Goal: Information Seeking & Learning: Learn about a topic

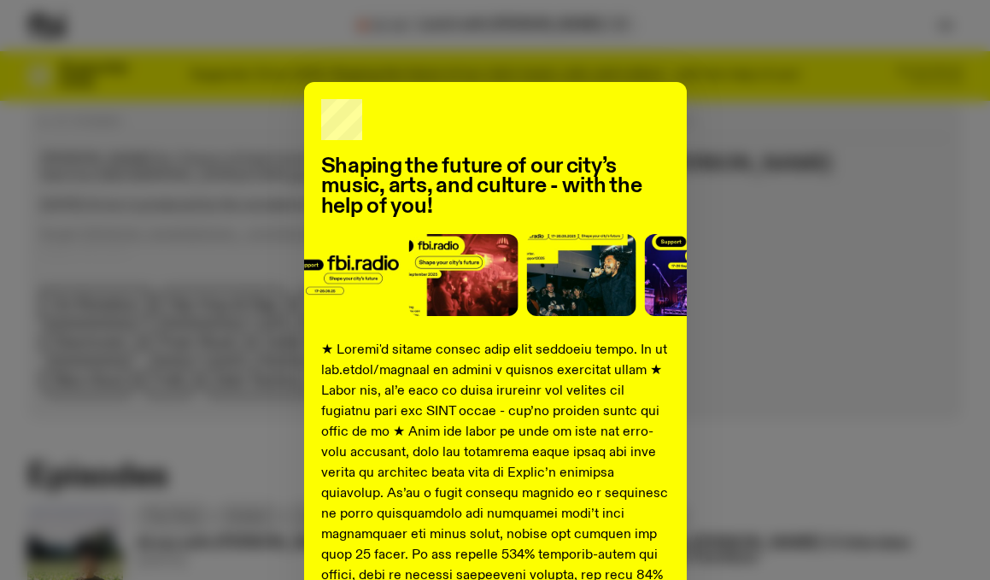
scroll to position [8, 0]
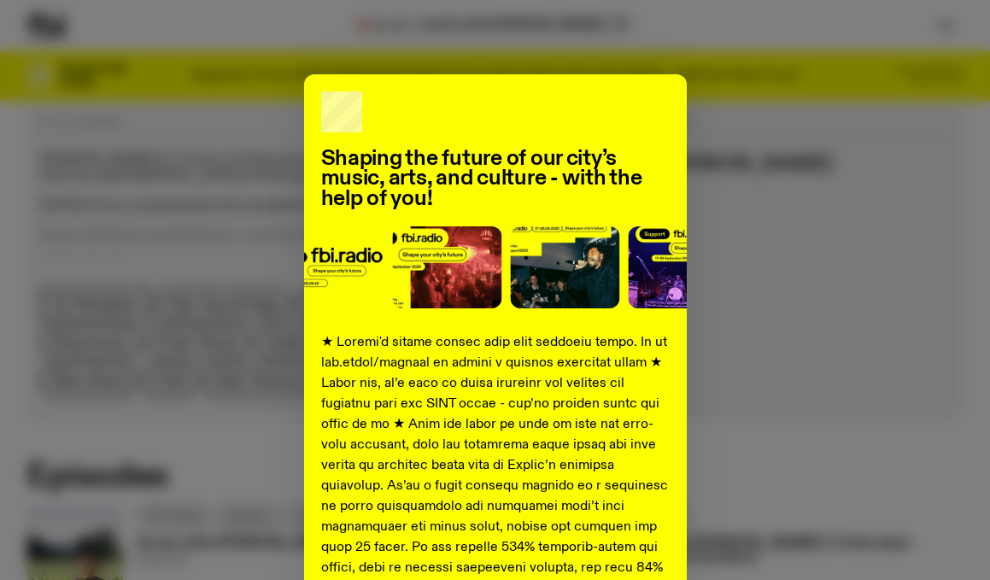
click at [523, 16] on div "Shaping the future of our city’s music, arts, and culture - with the help of yo…" at bounding box center [495, 290] width 990 height 580
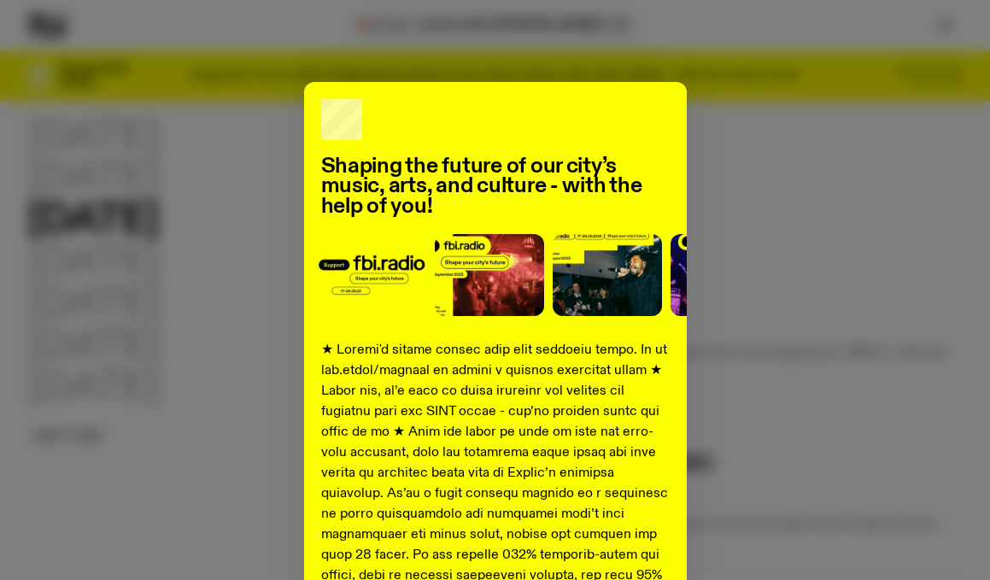
scroll to position [73, 0]
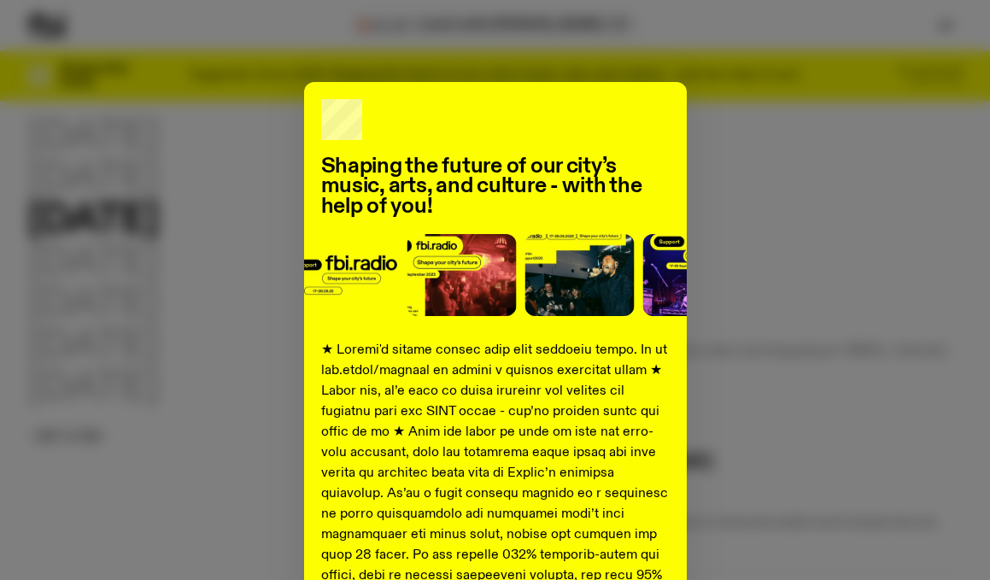
click at [489, 38] on div "Shaping the future of our city’s music, arts, and culture - with the help of yo…" at bounding box center [495, 290] width 990 height 580
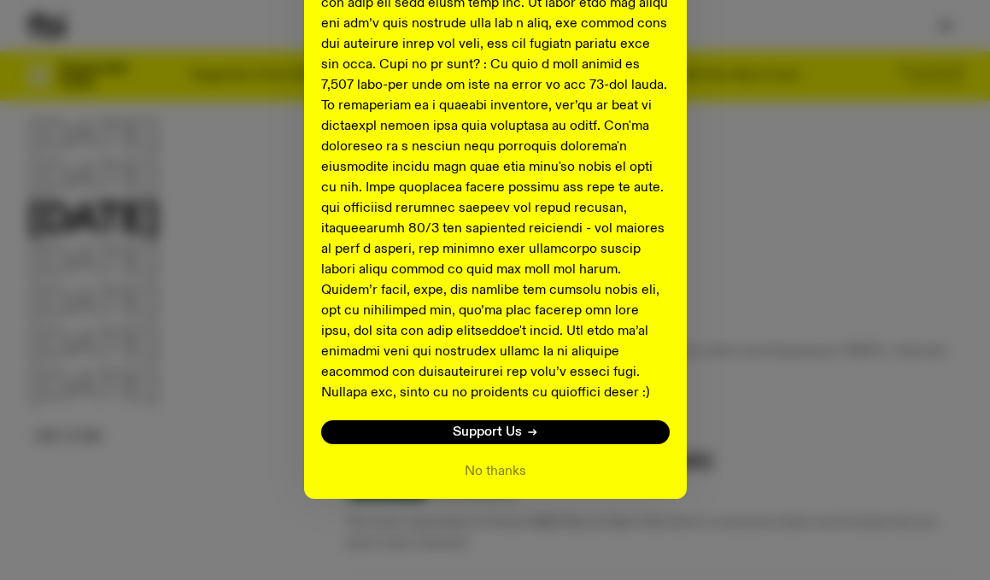
scroll to position [156, 0]
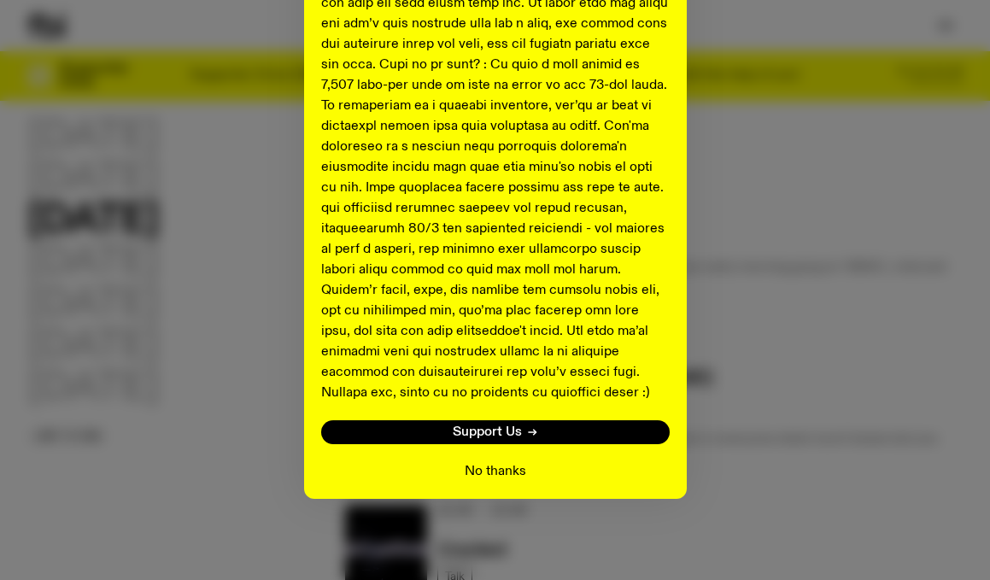
click at [503, 471] on button "No thanks" at bounding box center [496, 471] width 62 height 21
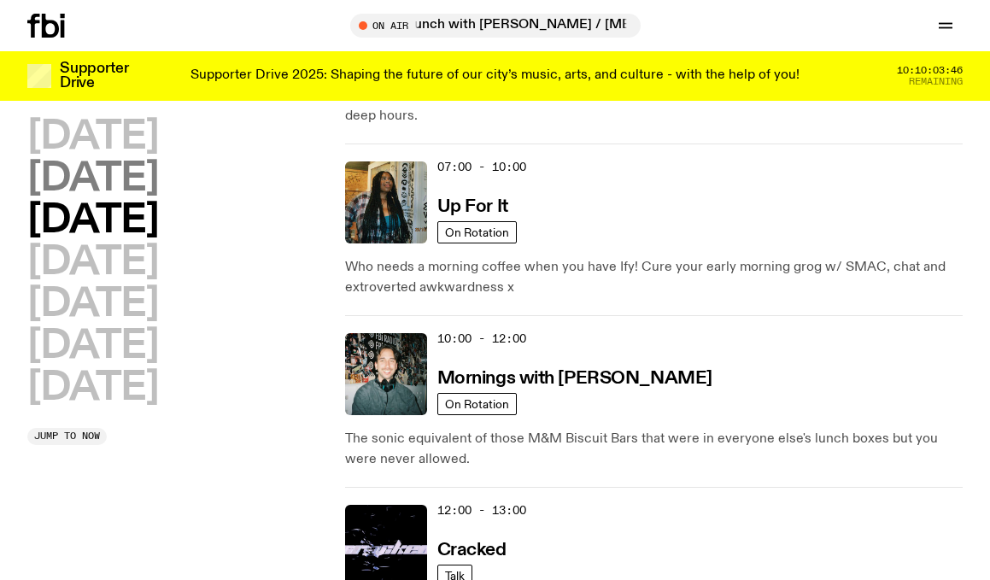
click at [128, 182] on h2 "Tuesday" at bounding box center [92, 179] width 131 height 38
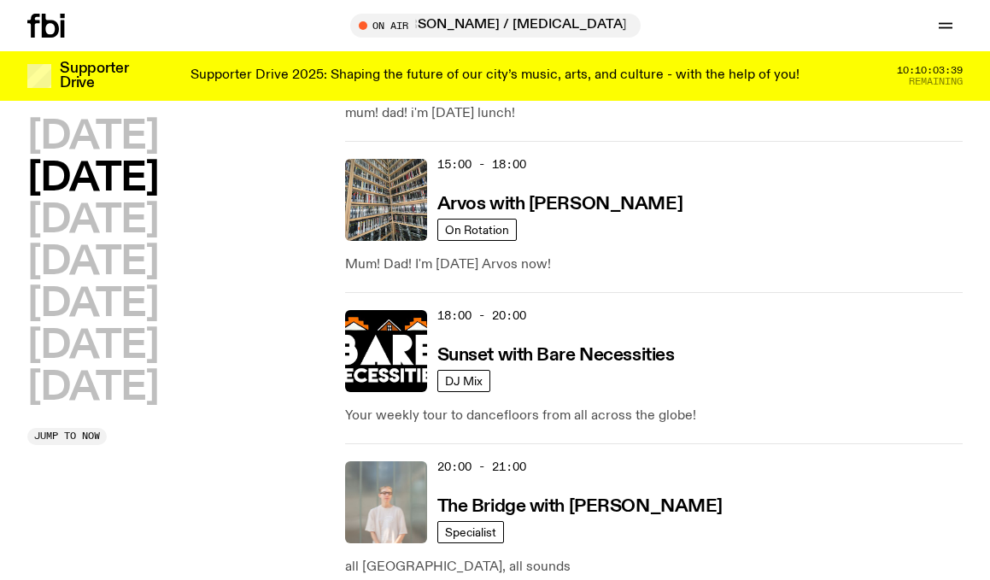
scroll to position [785, 0]
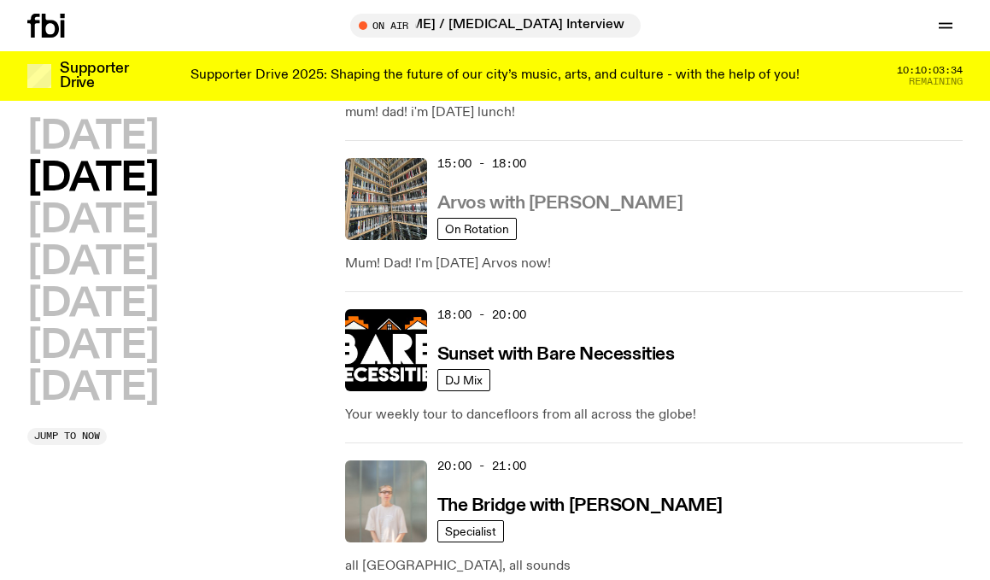
click at [538, 205] on h3 "Arvos with Sabine Lee Cook" at bounding box center [560, 204] width 245 height 18
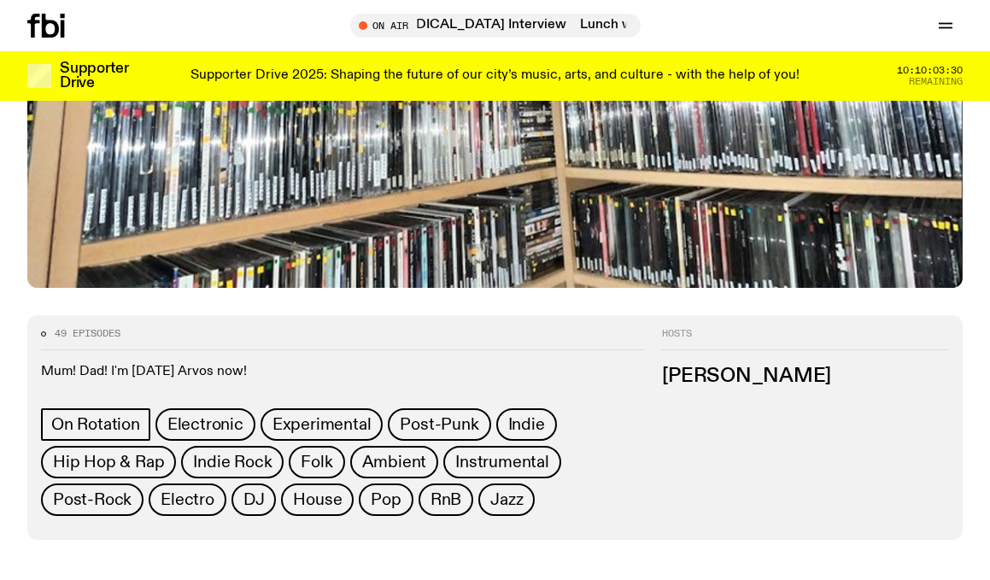
scroll to position [415, 0]
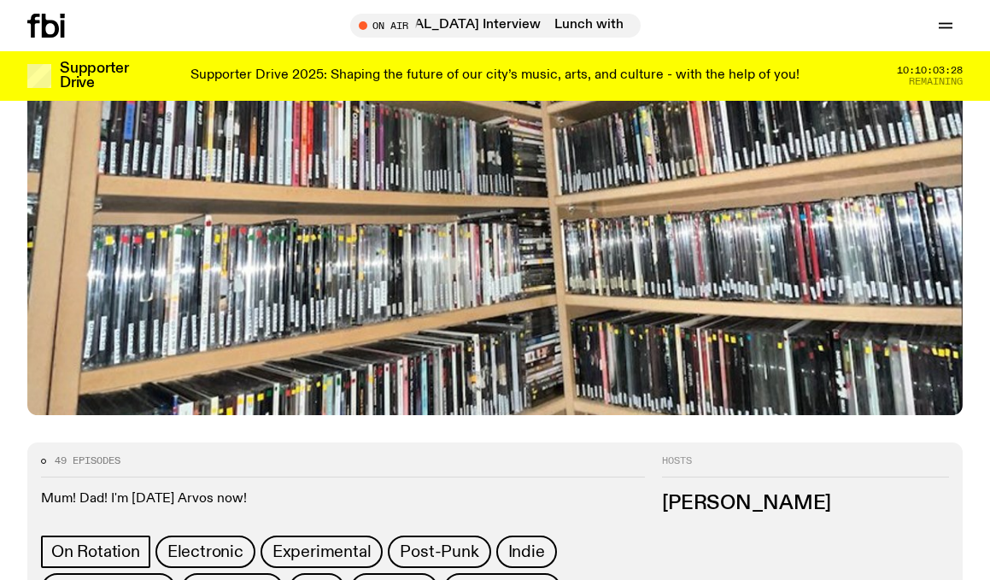
click at [759, 495] on h3 "Sabine Lee-Cook" at bounding box center [805, 504] width 287 height 19
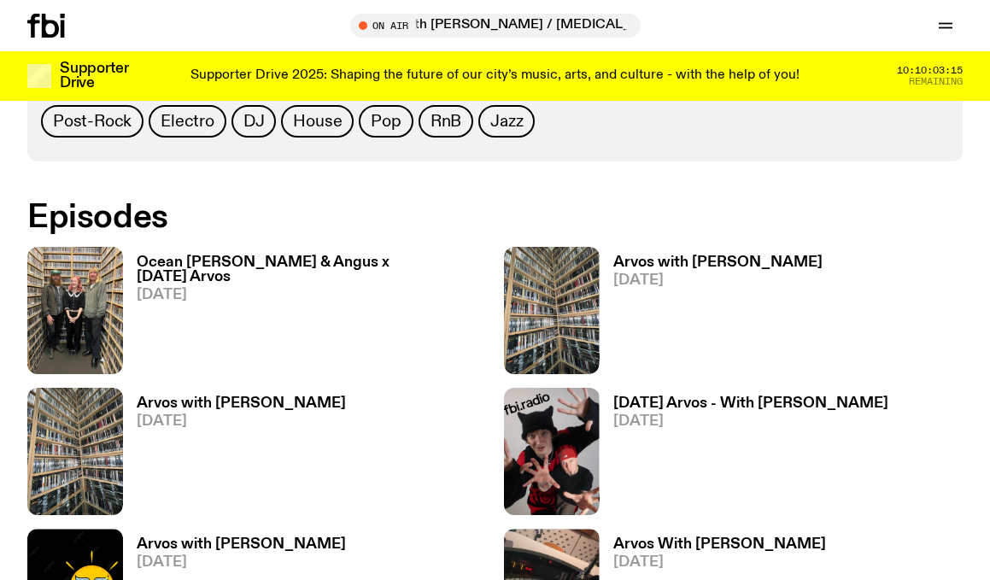
scroll to position [910, 0]
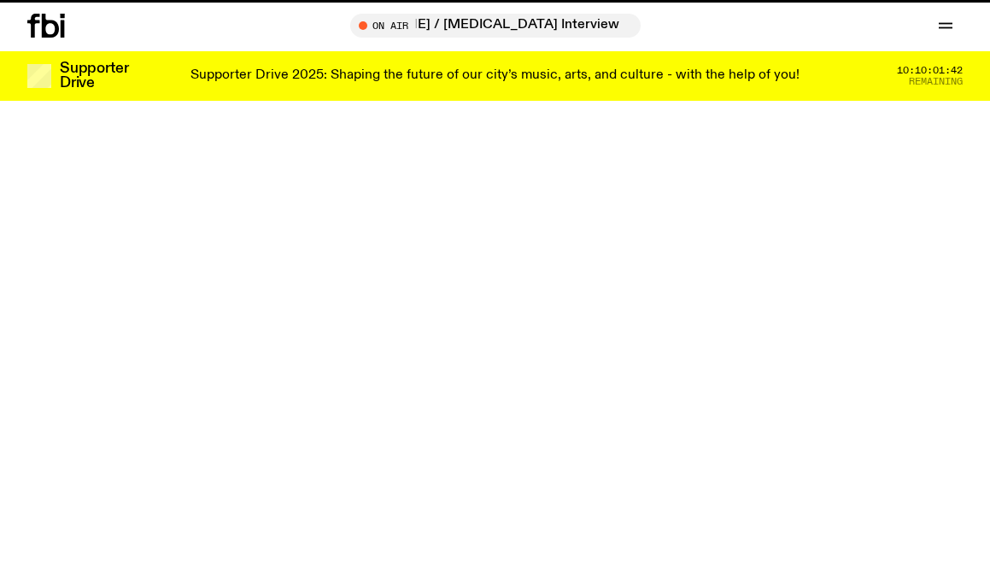
scroll to position [785, 0]
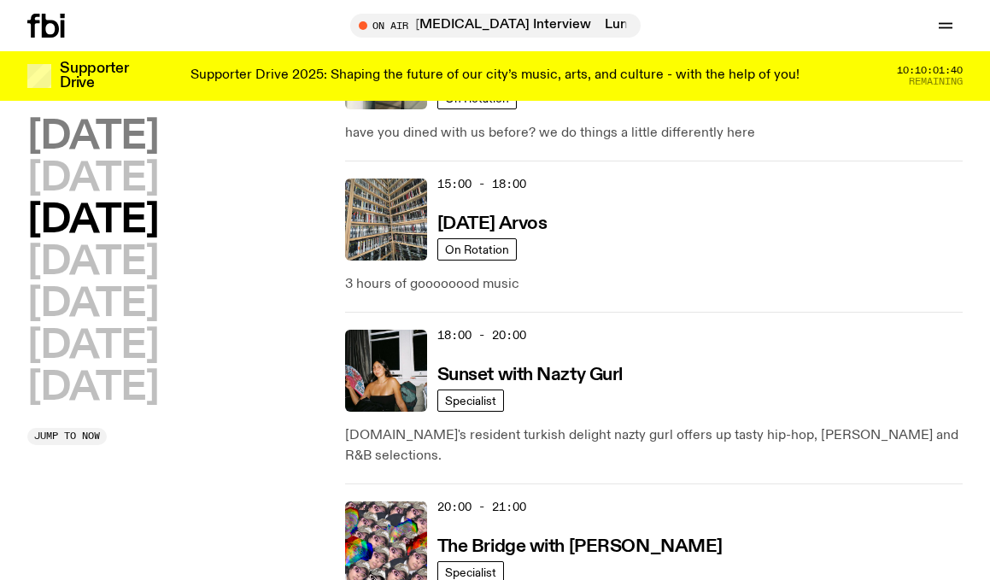
click at [132, 144] on h2 "Monday" at bounding box center [92, 137] width 131 height 38
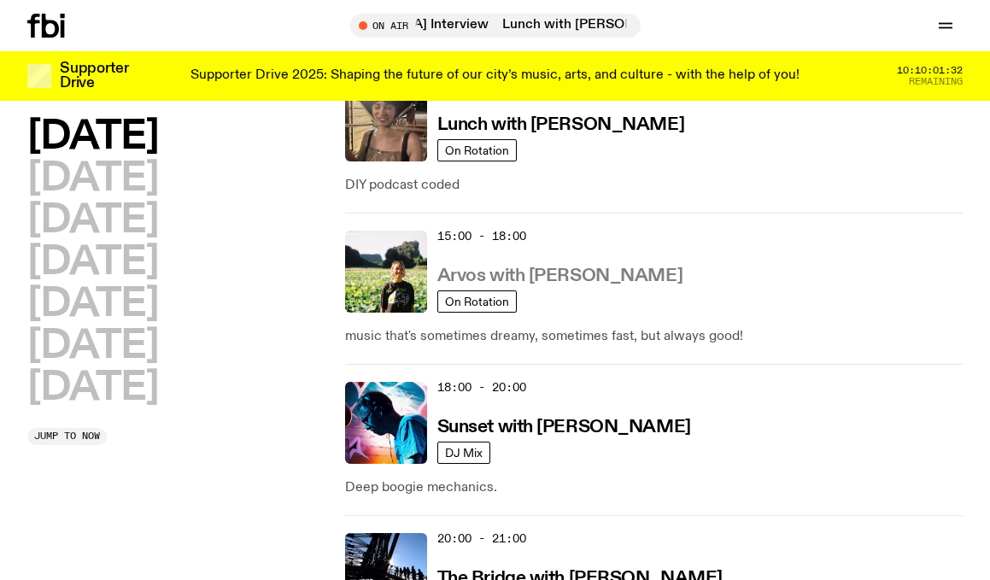
scroll to position [734, 0]
